Goal: Find specific page/section

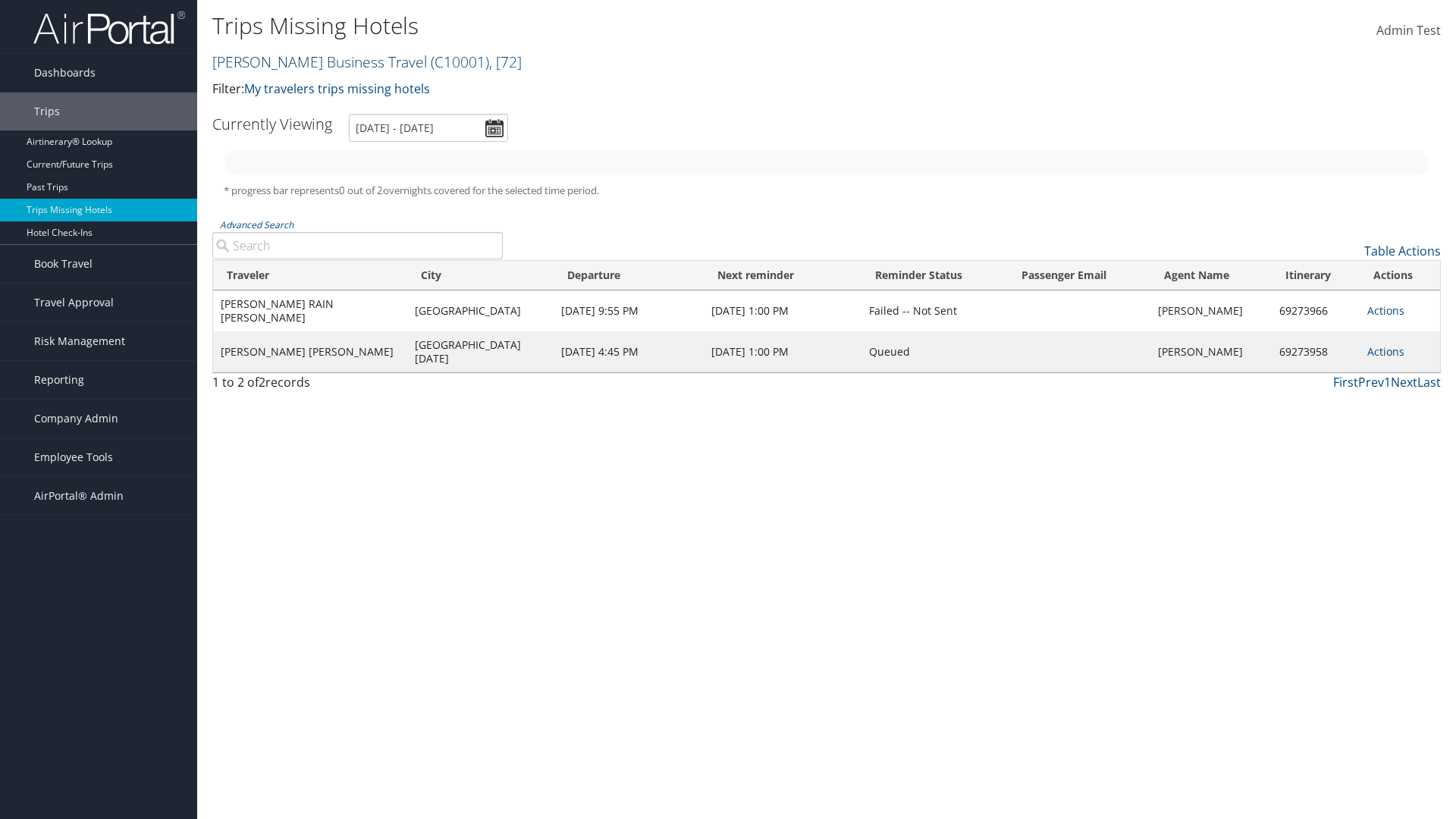
click at [312, 61] on link "Christopherson Business Travel ( C10001 ) , [ 72 ]" at bounding box center [367, 61] width 310 height 20
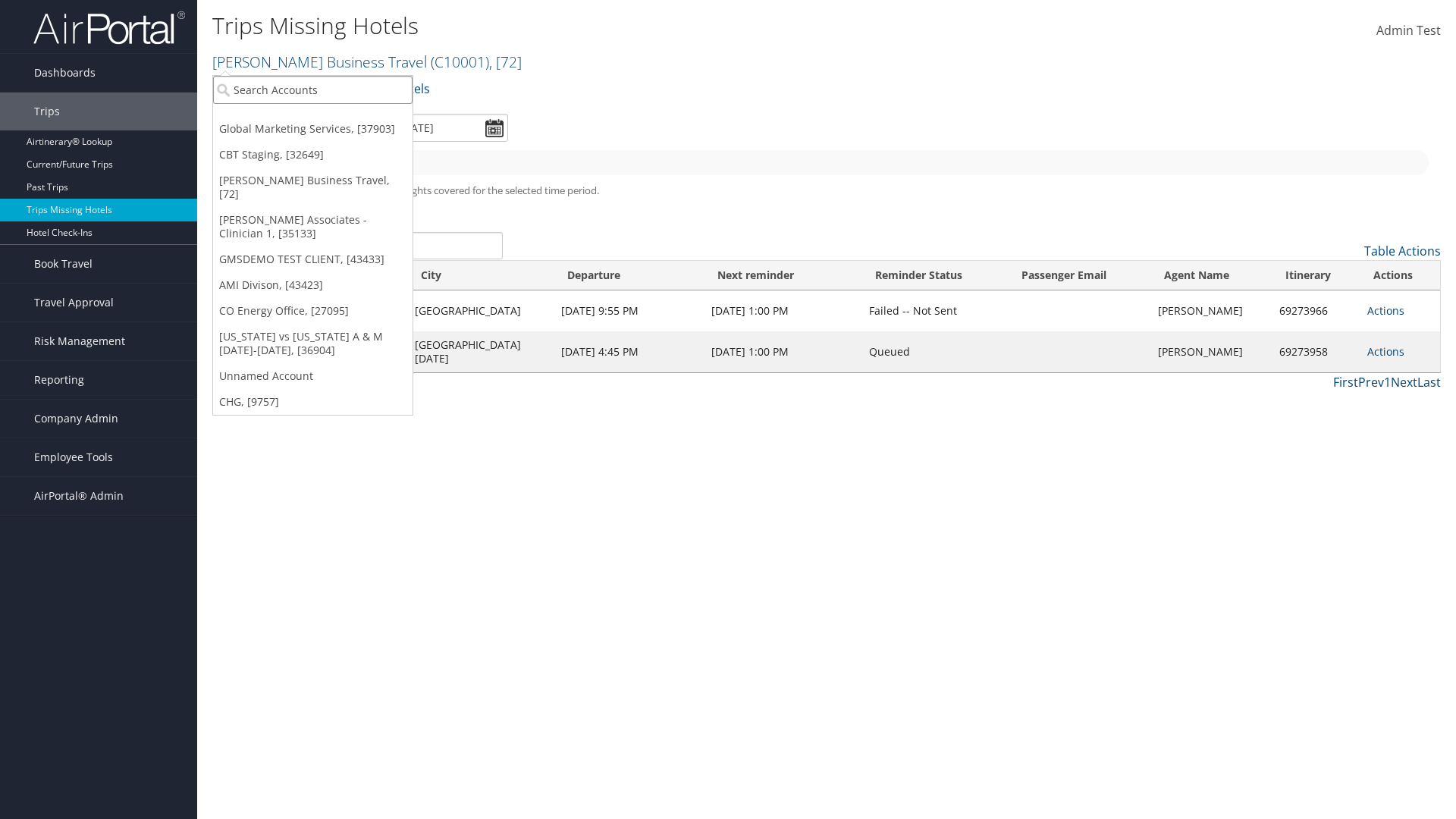
click at [312, 90] on input "search" at bounding box center [312, 90] width 199 height 28
type input "[PERSON_NAME] Business Travel"
click at [334, 132] on div "Account" at bounding box center [334, 131] width 259 height 14
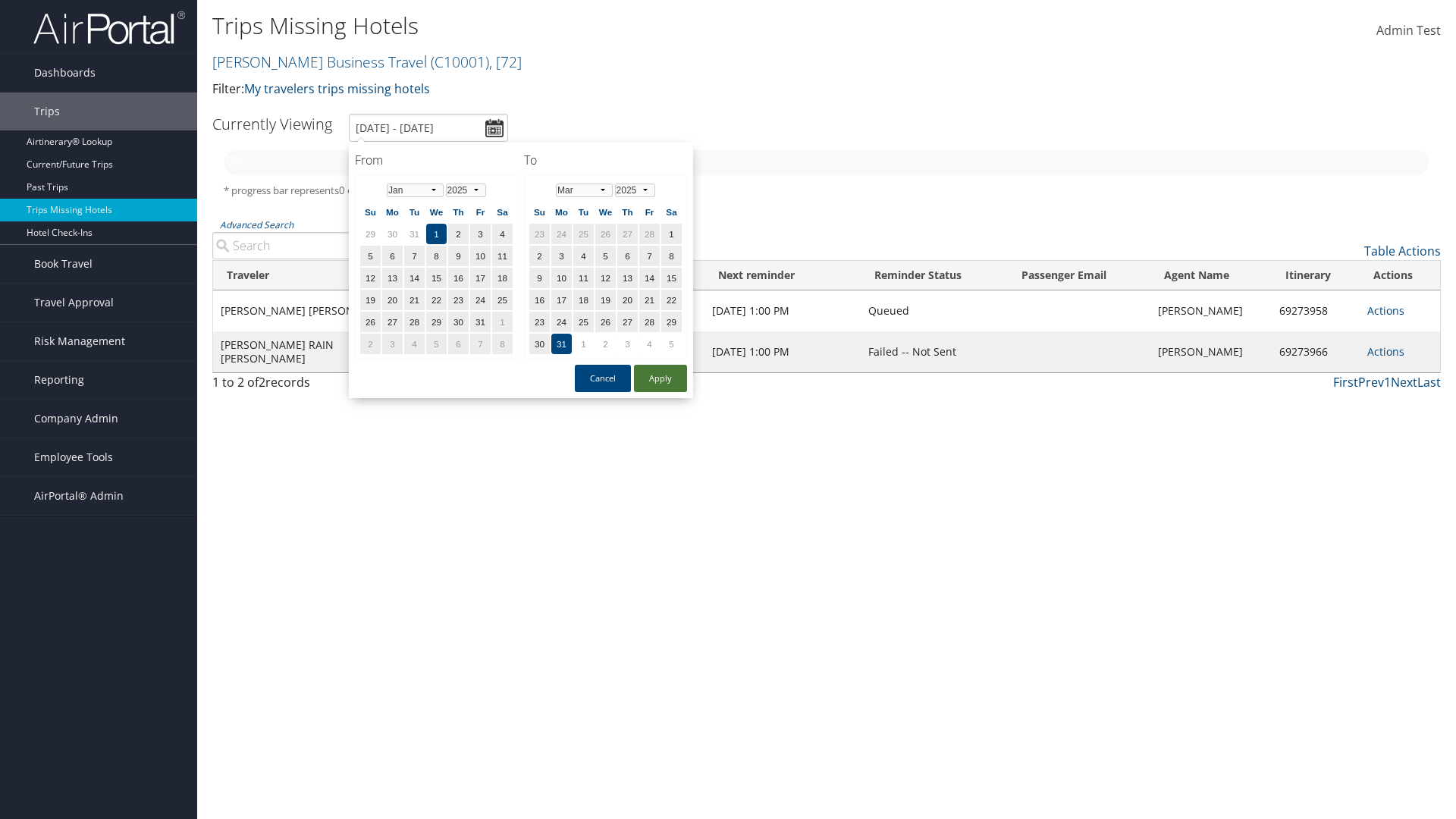
click at [661, 378] on button "Apply" at bounding box center [661, 378] width 53 height 27
type input "[DATE] - [DATE]"
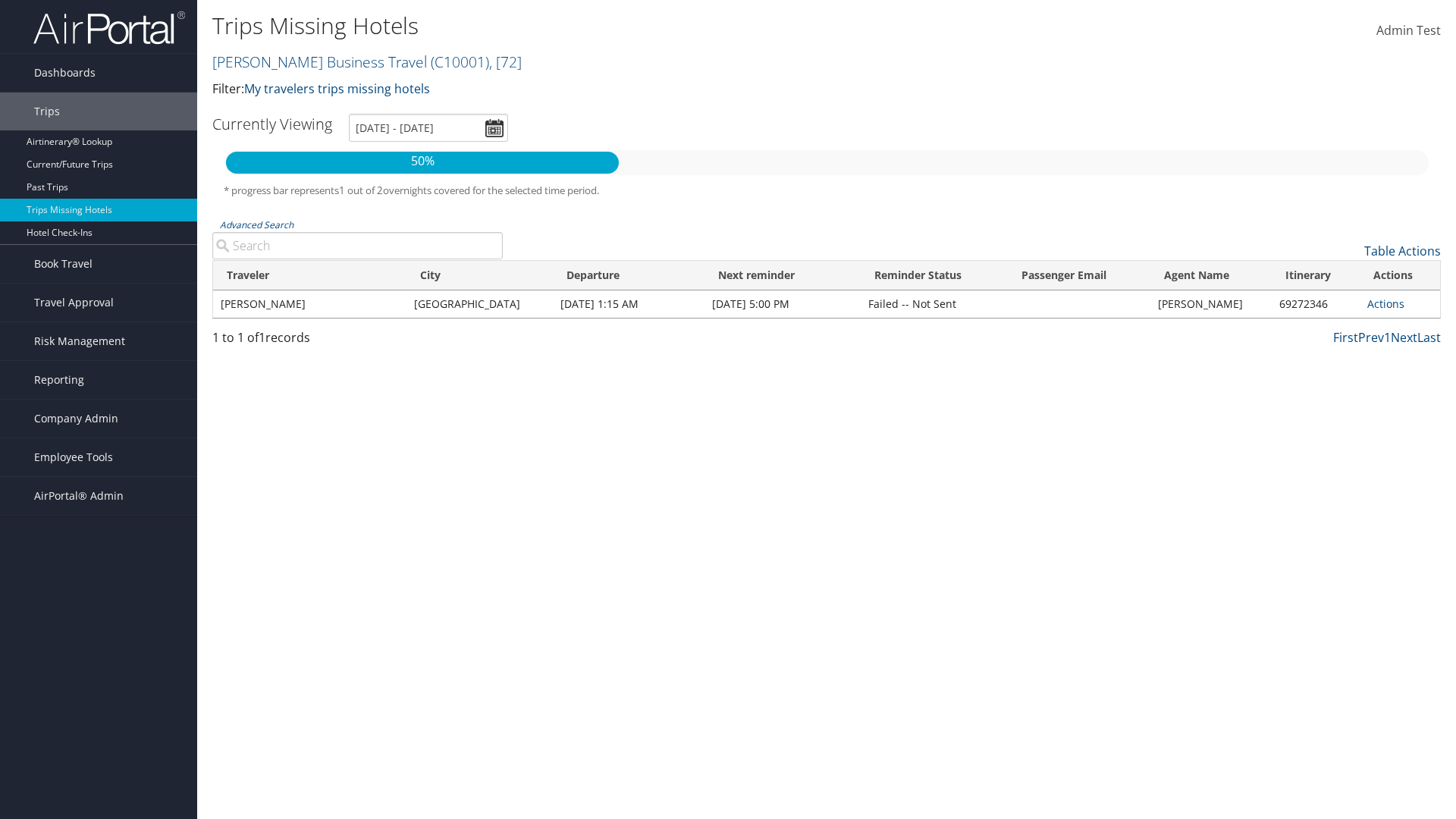
click at [357, 246] on input "Advanced Search" at bounding box center [357, 246] width 290 height 27
type input "[PERSON_NAME]"
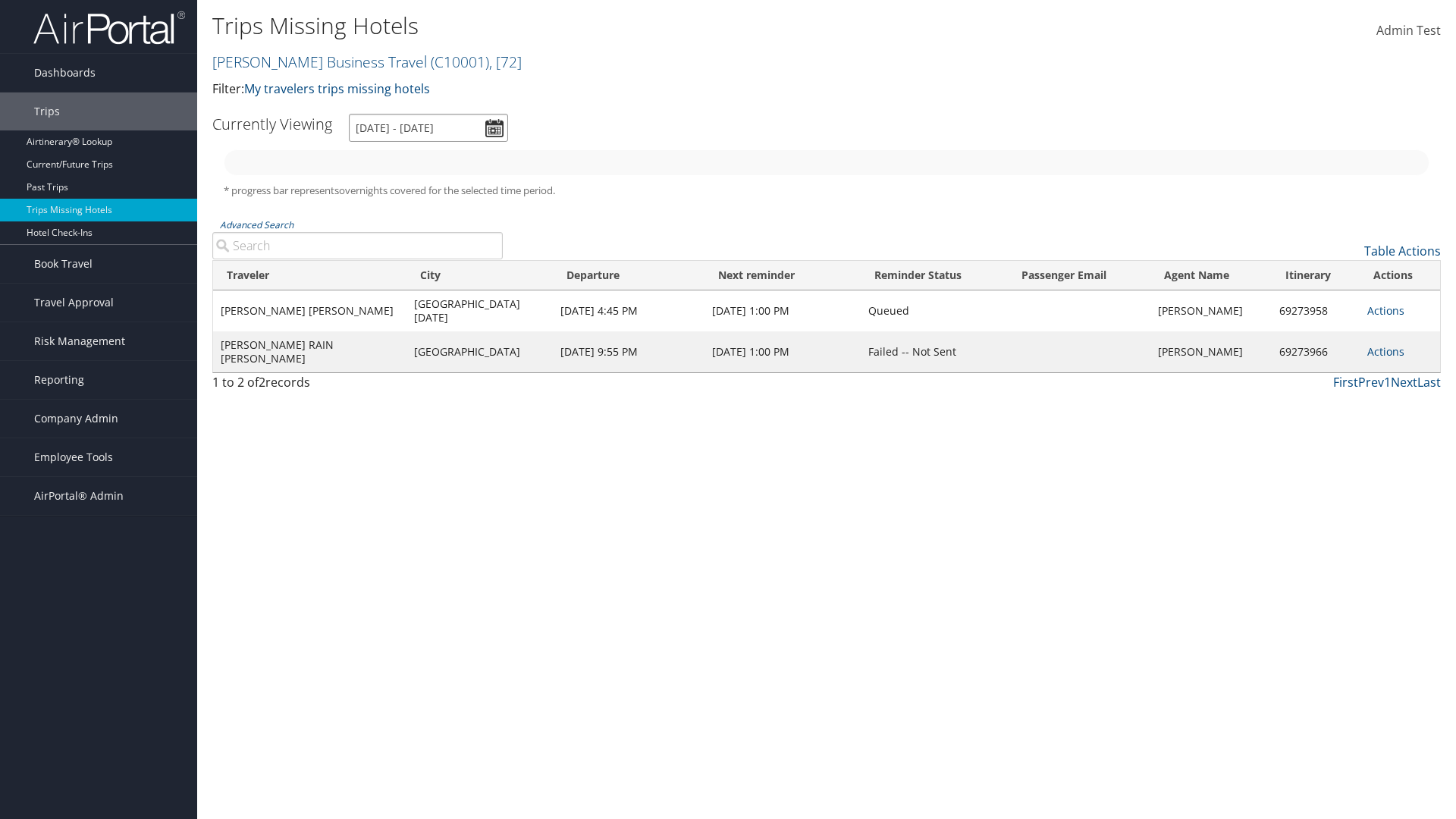
click at [428, 127] on input "[DATE] - [DATE]" at bounding box center [428, 127] width 159 height 28
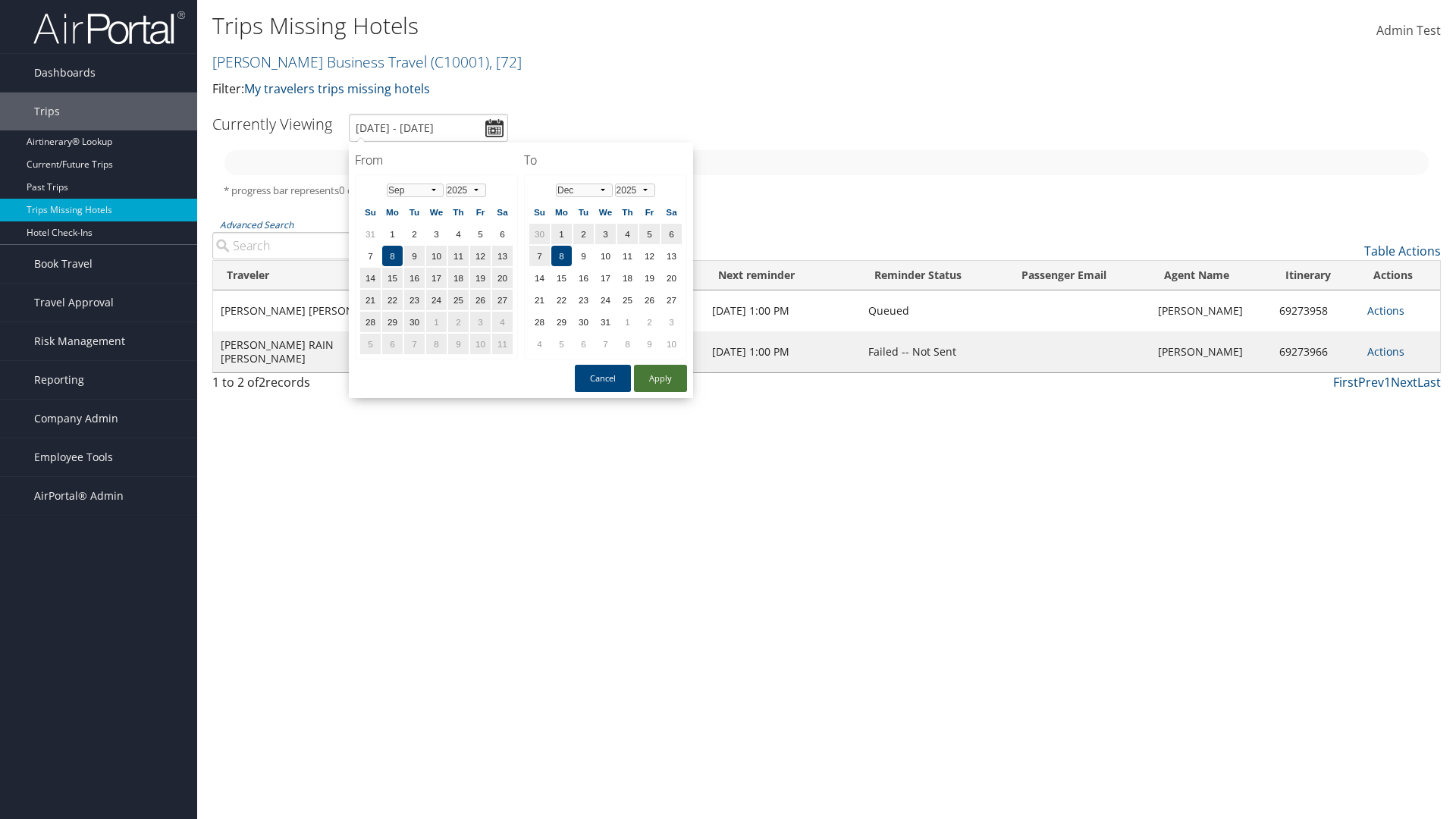
click at [661, 378] on button "Apply" at bounding box center [661, 378] width 53 height 27
type input "[DATE] - [DATE]"
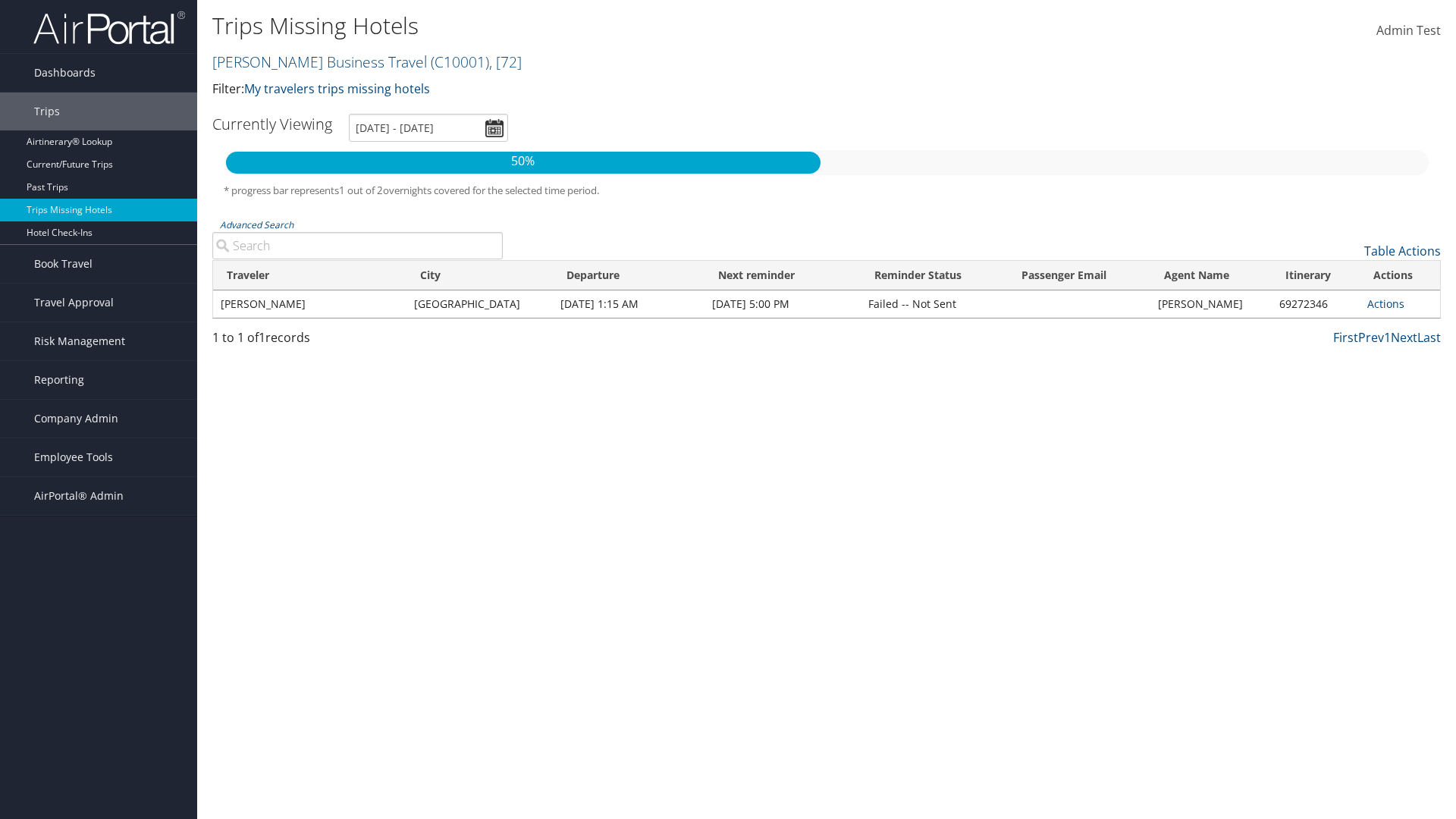
click at [357, 246] on input "Advanced Search" at bounding box center [357, 246] width 290 height 27
type input "[GEOGRAPHIC_DATA]"
